Goal: Navigation & Orientation: Find specific page/section

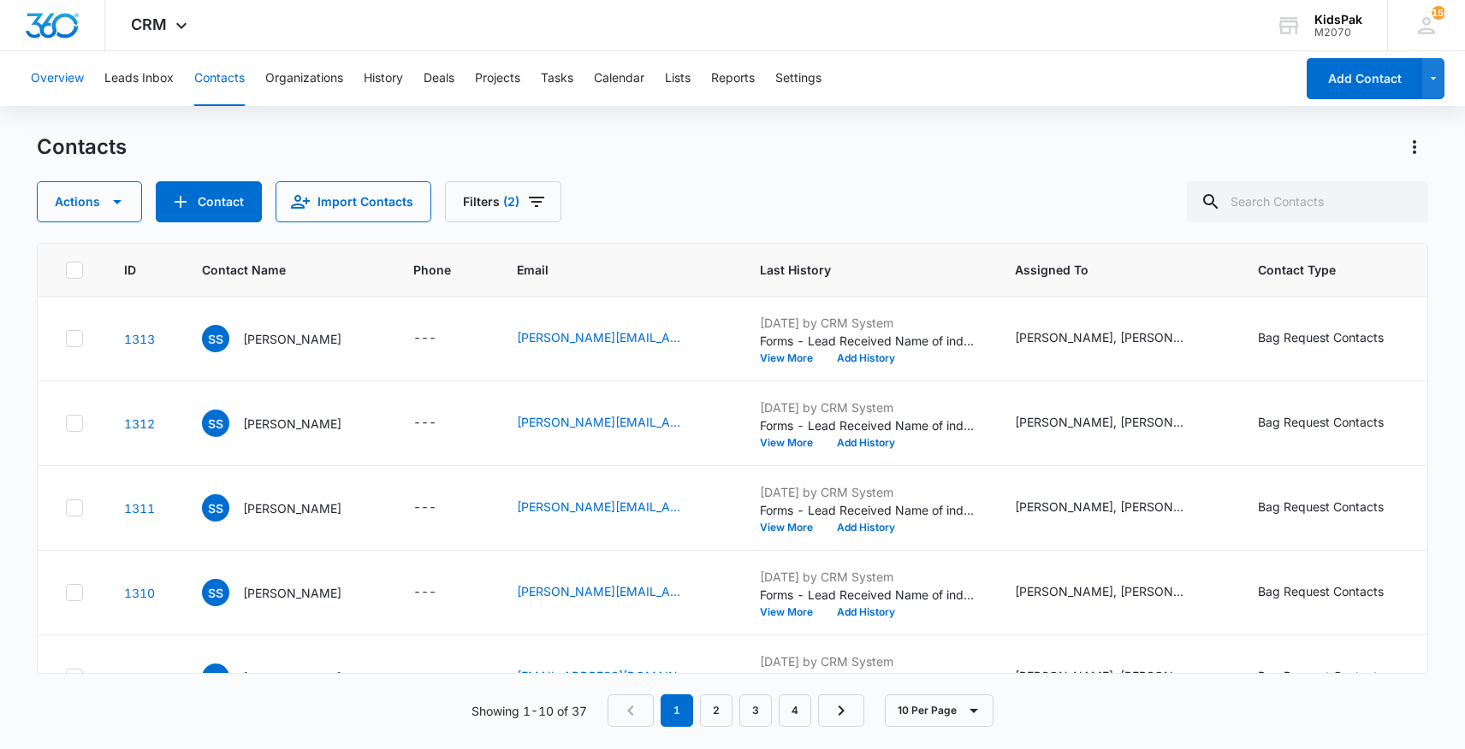
drag, startPoint x: 62, startPoint y: 74, endPoint x: 67, endPoint y: 66, distance: 10.0
click at [65, 68] on button "Overview" at bounding box center [57, 78] width 53 height 55
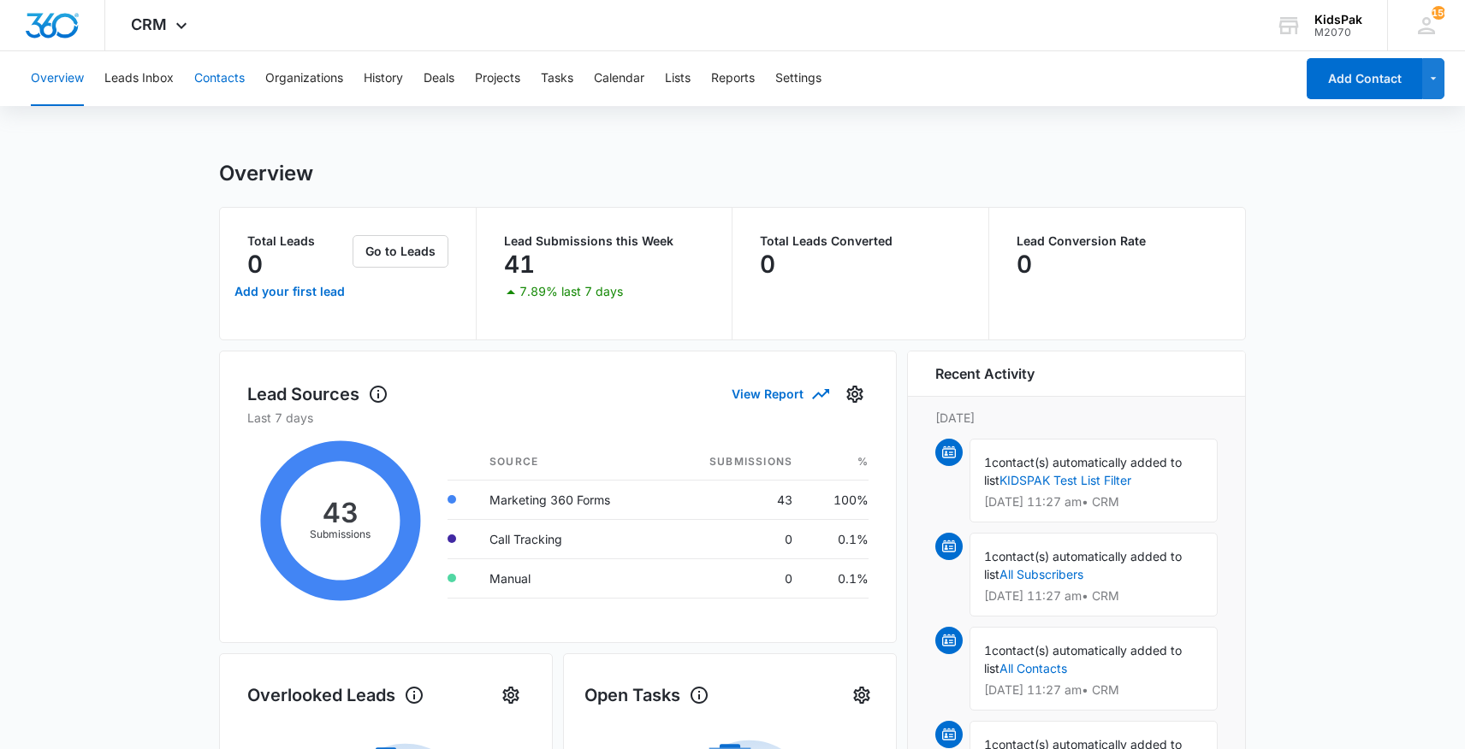
click at [216, 78] on button "Contacts" at bounding box center [219, 78] width 50 height 55
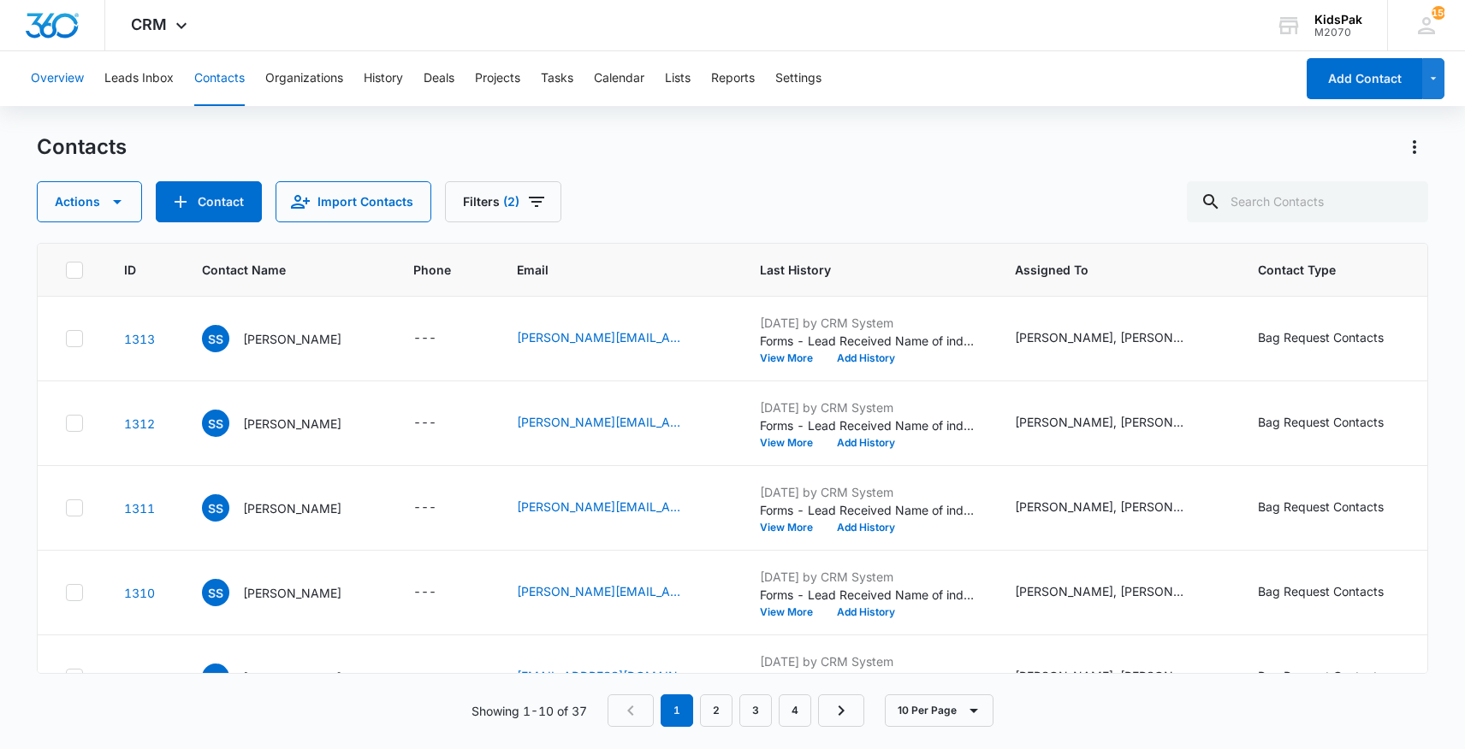
click at [63, 76] on button "Overview" at bounding box center [57, 78] width 53 height 55
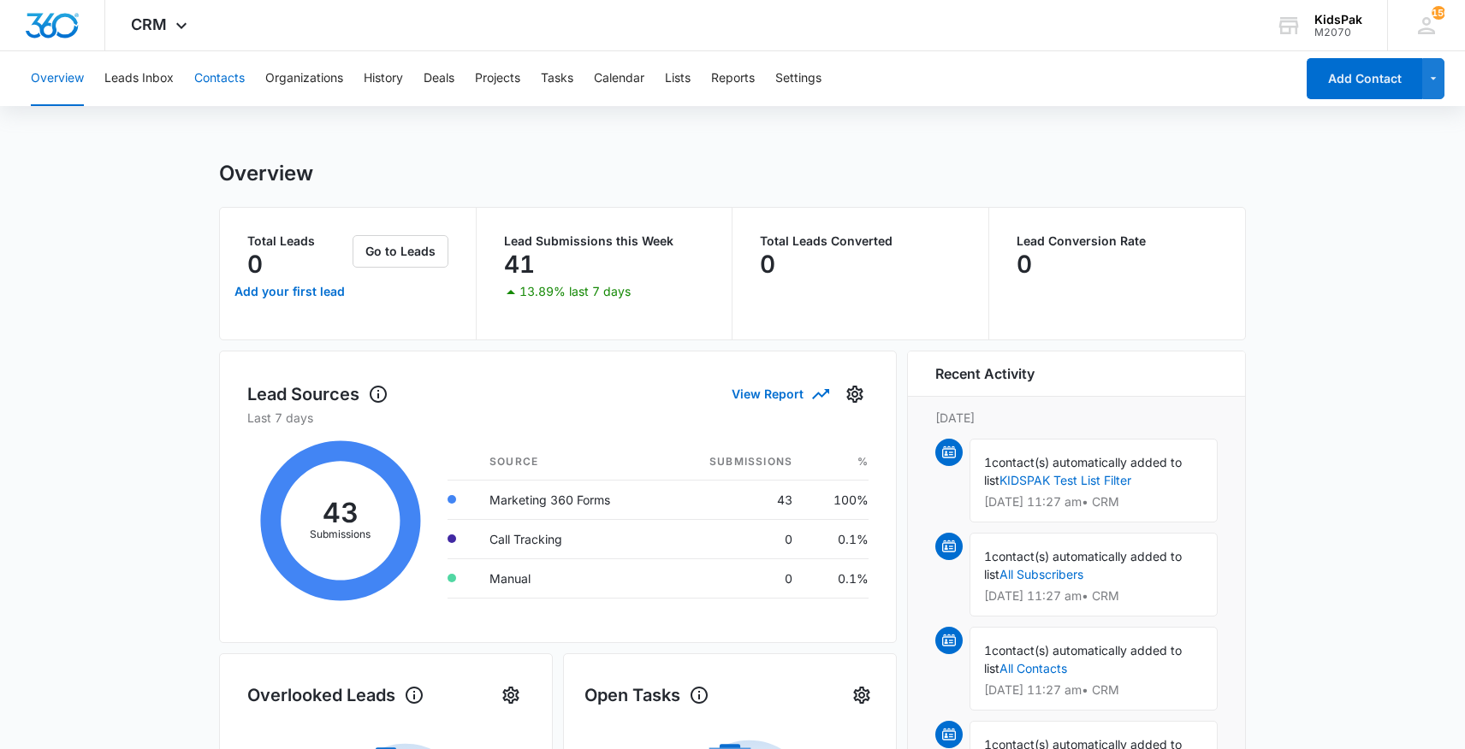
click at [220, 79] on button "Contacts" at bounding box center [219, 78] width 50 height 55
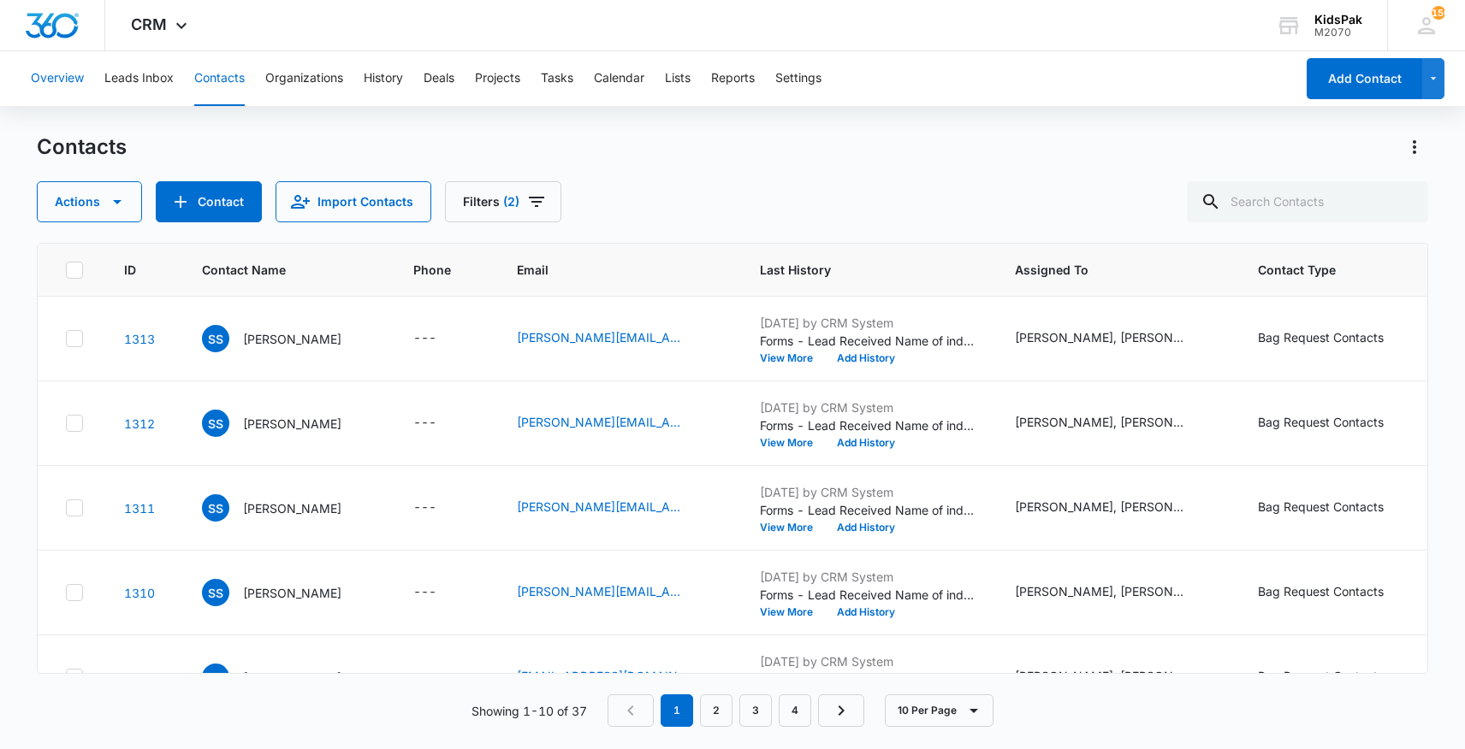
click at [50, 76] on button "Overview" at bounding box center [57, 78] width 53 height 55
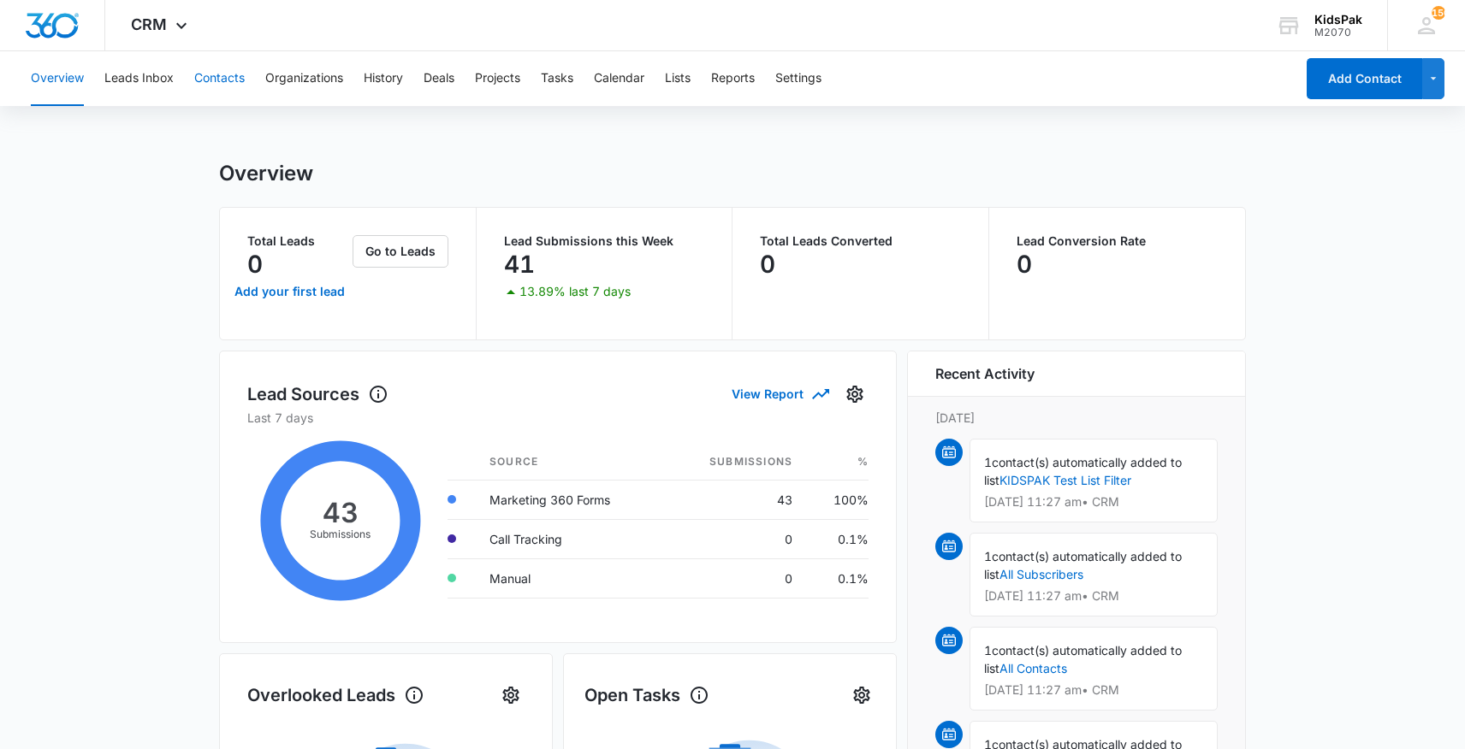
click at [216, 78] on button "Contacts" at bounding box center [219, 78] width 50 height 55
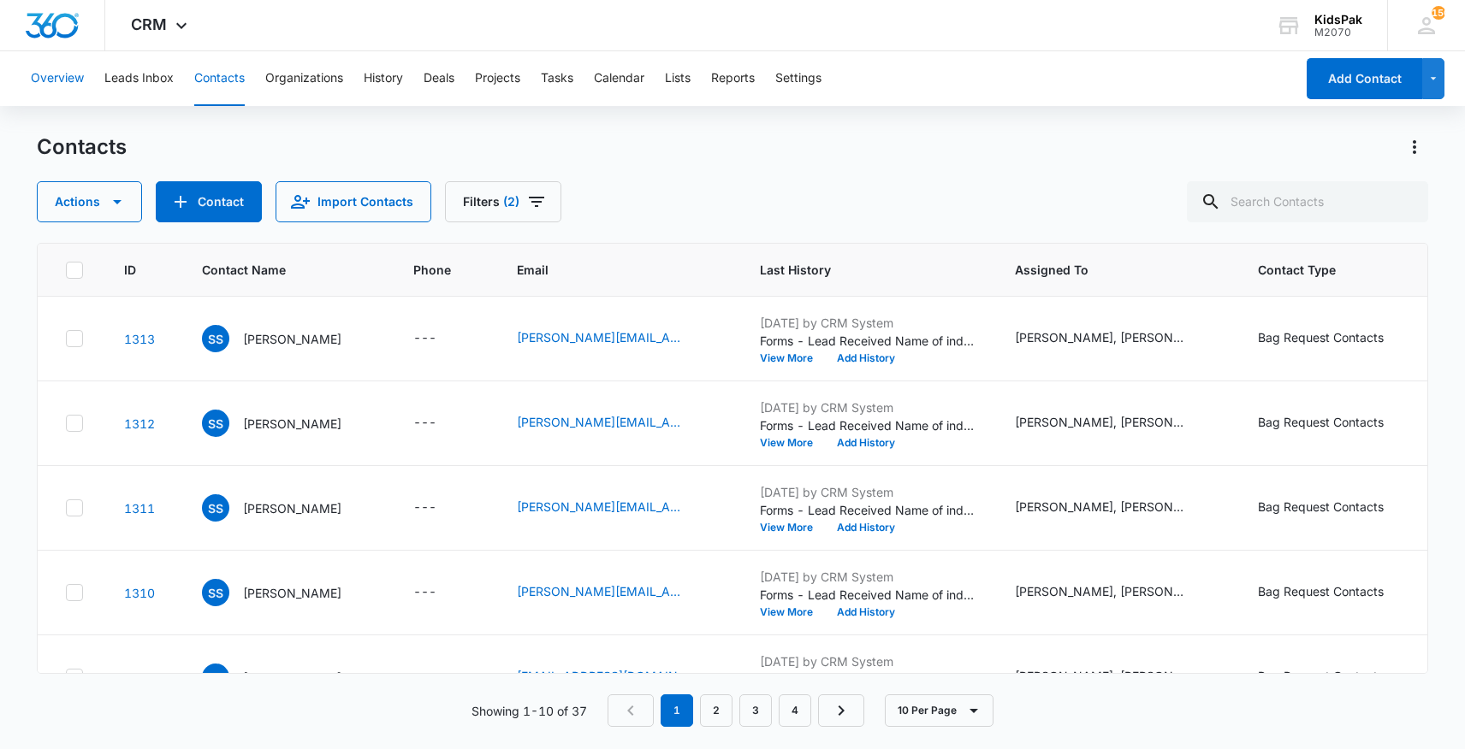
click at [50, 81] on button "Overview" at bounding box center [57, 78] width 53 height 55
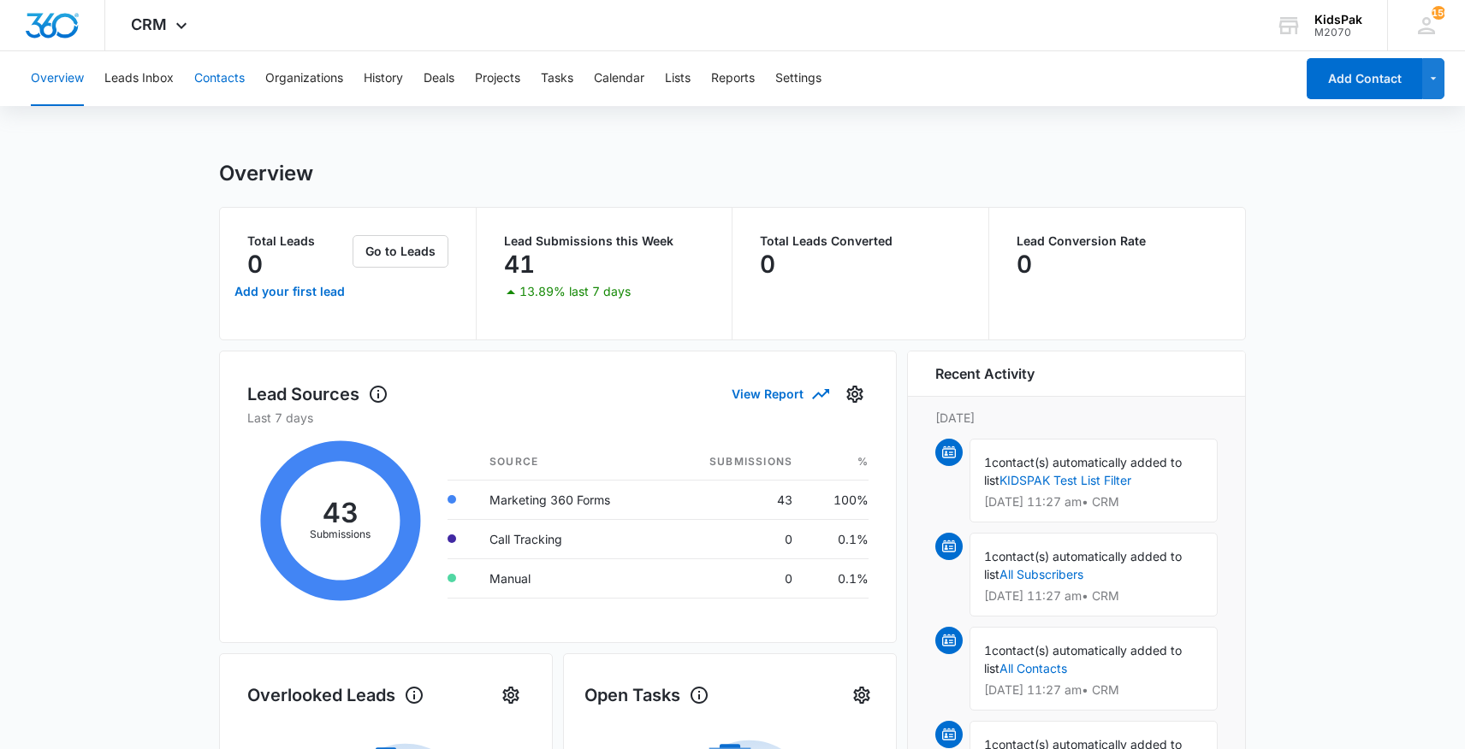
click at [222, 79] on button "Contacts" at bounding box center [219, 78] width 50 height 55
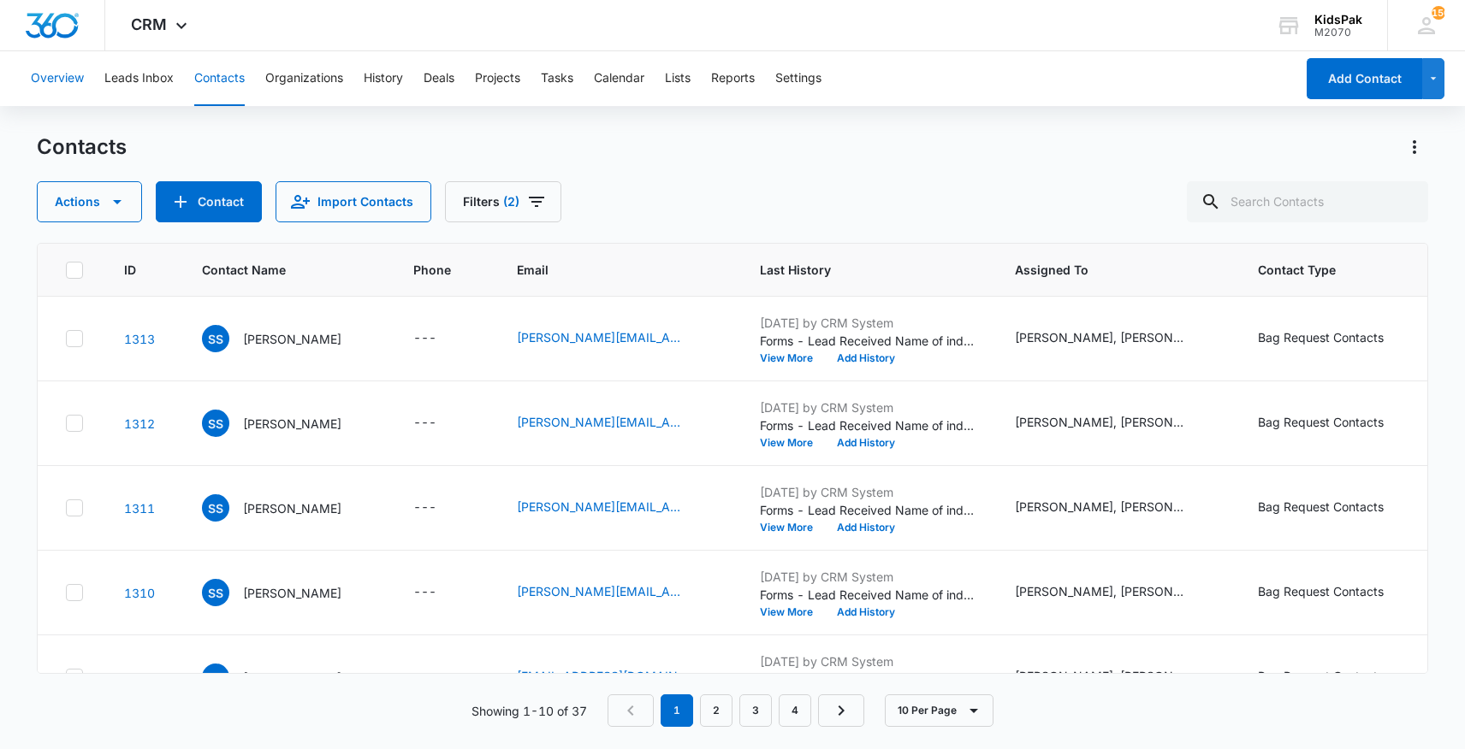
click at [51, 80] on button "Overview" at bounding box center [57, 78] width 53 height 55
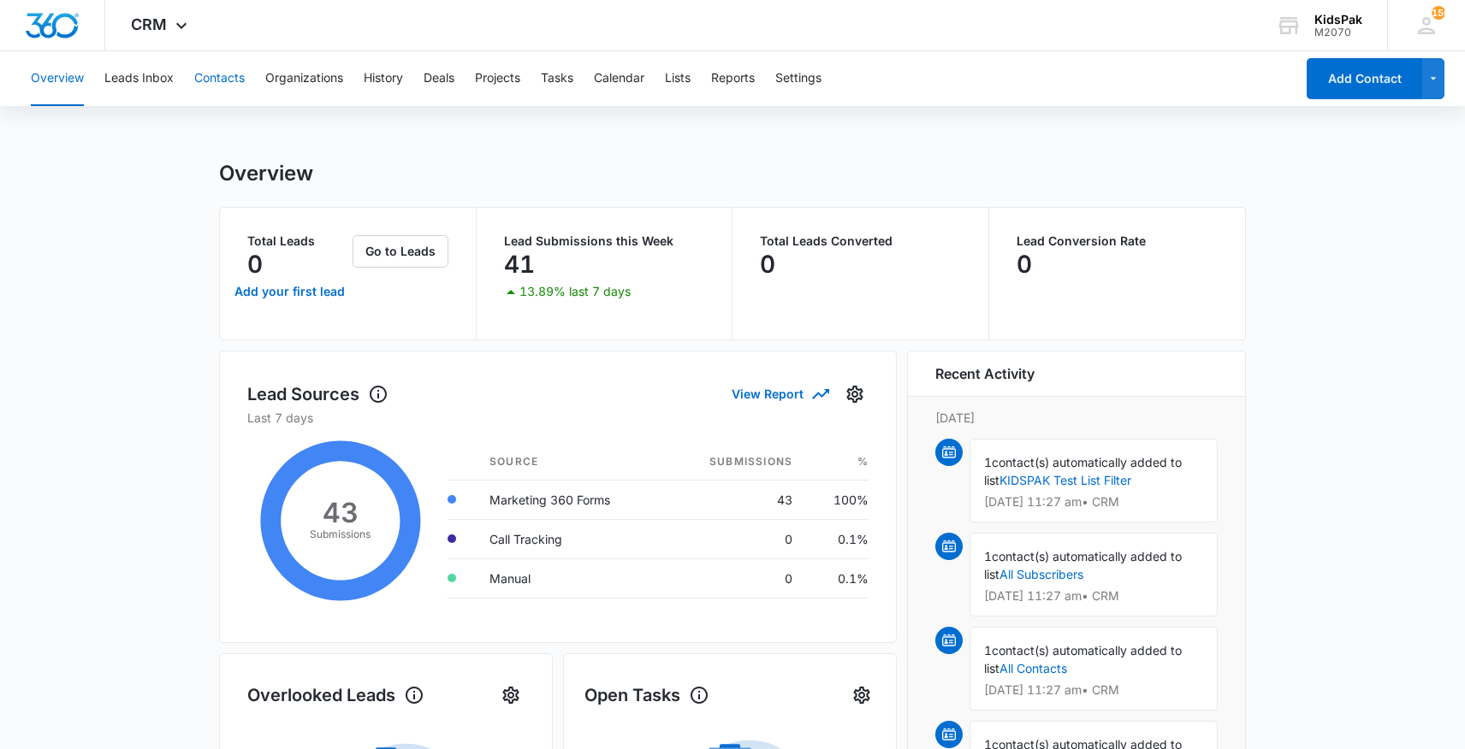
click at [210, 76] on button "Contacts" at bounding box center [219, 78] width 50 height 55
